Goal: Check status: Check status

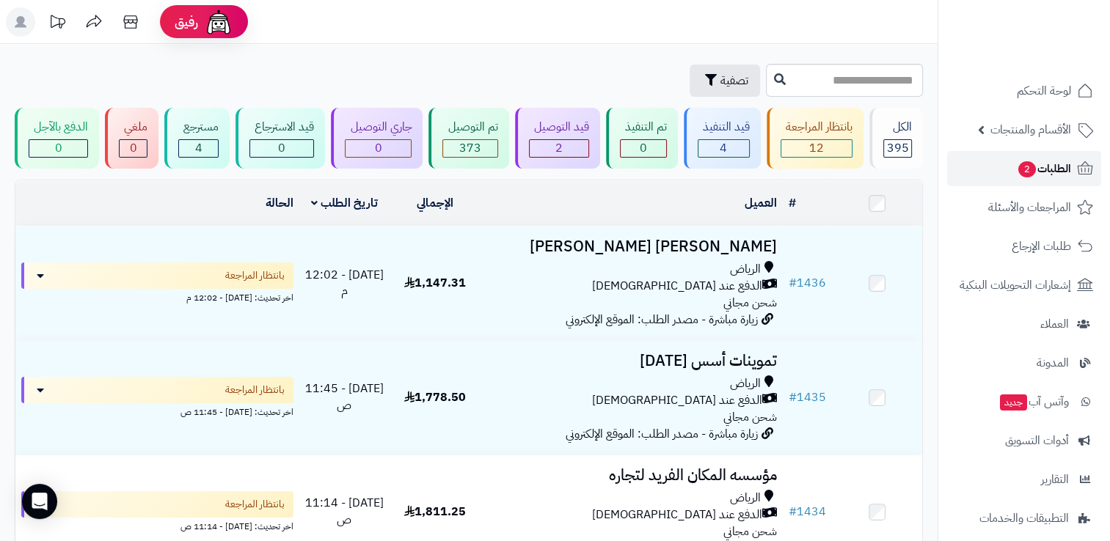
click at [1002, 162] on link "الطلبات 2" at bounding box center [1024, 168] width 154 height 35
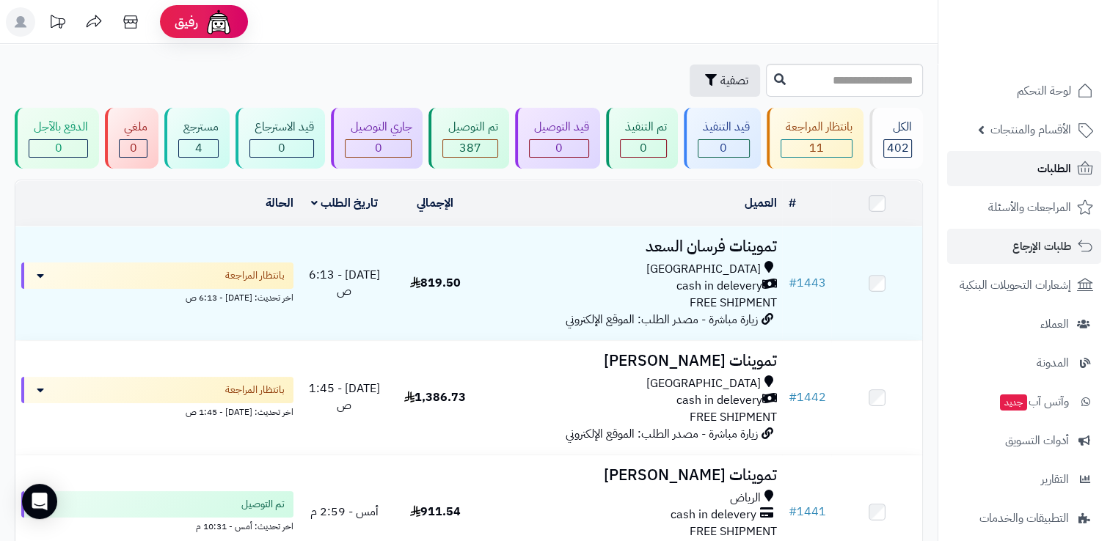
click at [1049, 167] on span "الطلبات" at bounding box center [1054, 168] width 34 height 21
drag, startPoint x: 1040, startPoint y: 175, endPoint x: 811, endPoint y: 1, distance: 287.0
click at [1040, 175] on span "الطلبات" at bounding box center [1054, 168] width 34 height 21
